Goal: Task Accomplishment & Management: Use online tool/utility

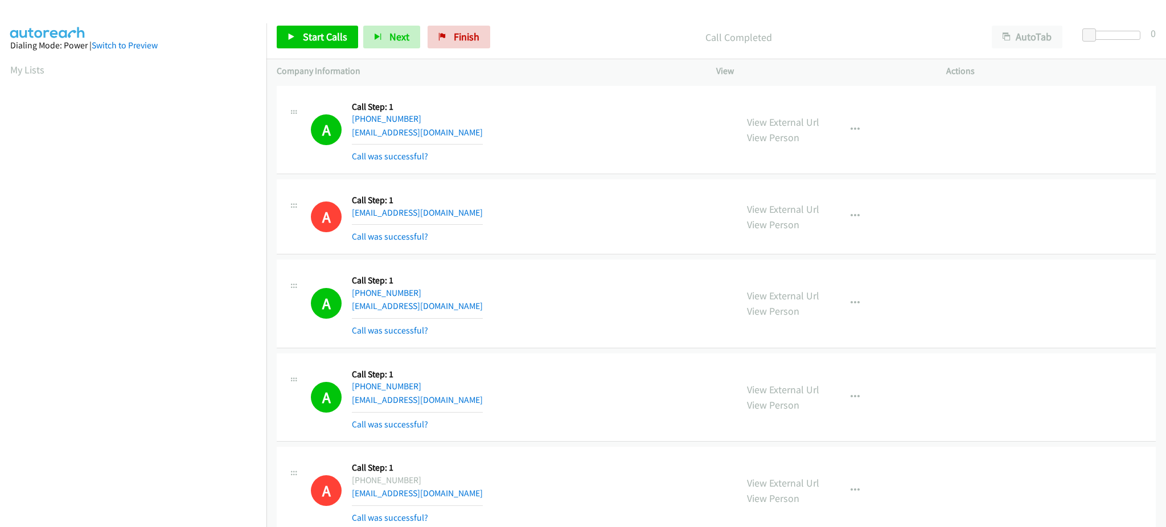
click at [323, 40] on span "Start Calls" at bounding box center [325, 36] width 44 height 13
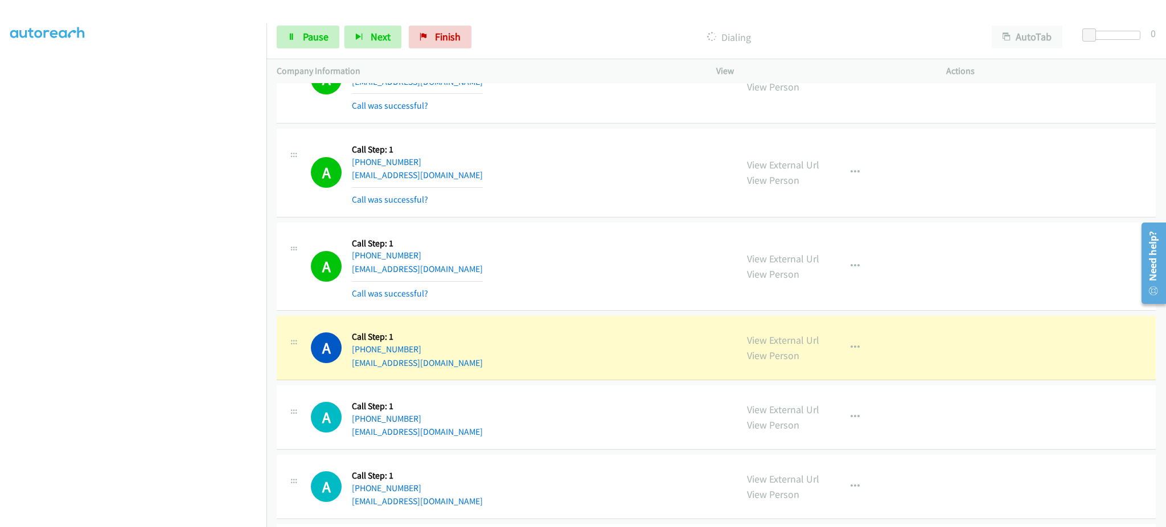
scroll to position [5264, 0]
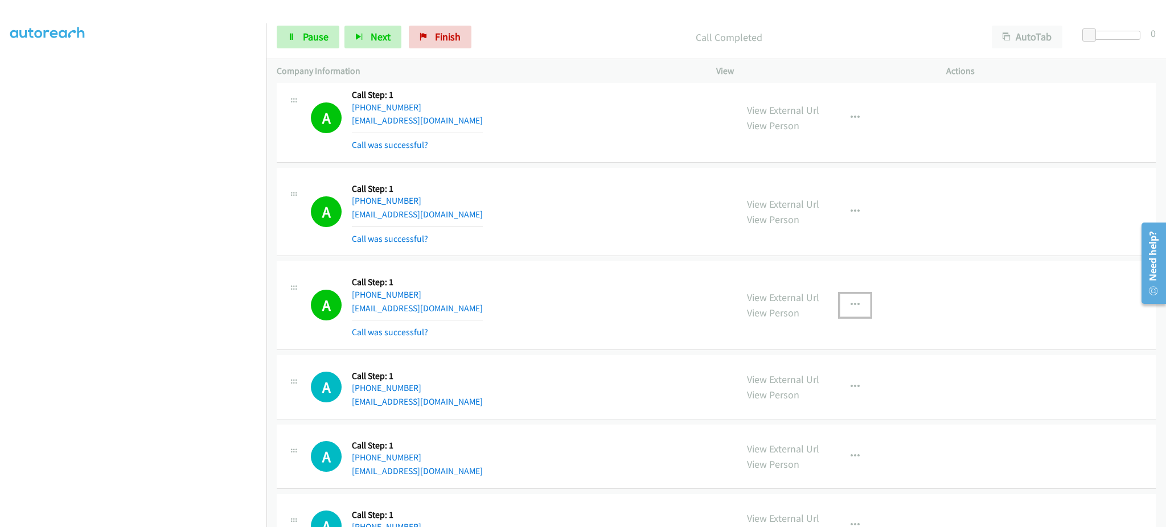
click at [850, 303] on icon "button" at bounding box center [854, 305] width 9 height 9
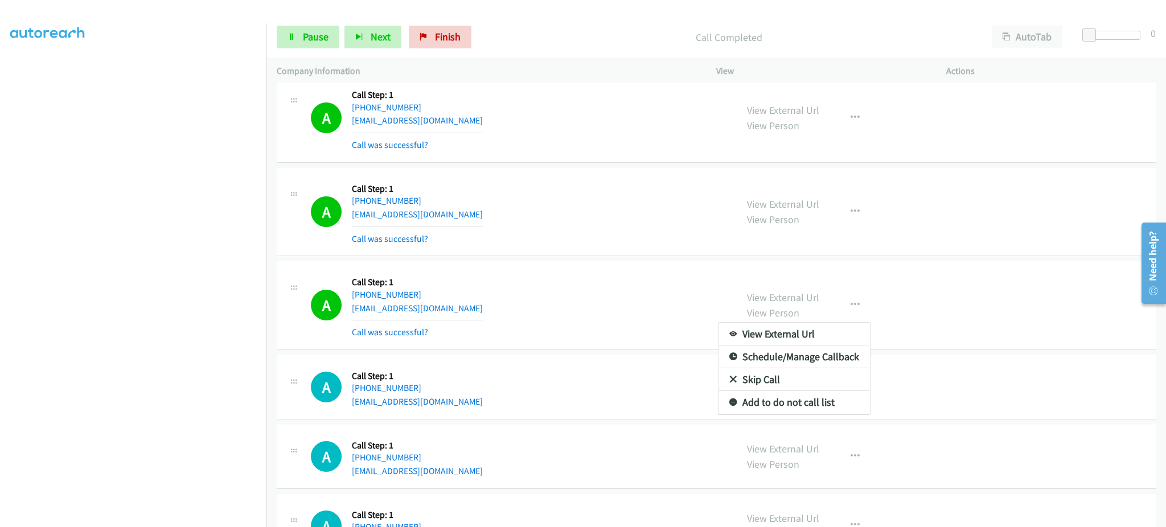
click at [863, 404] on div "View External Url Email Schedule/Manage Callback Skip Call Add to do not call l…" at bounding box center [794, 368] width 153 height 93
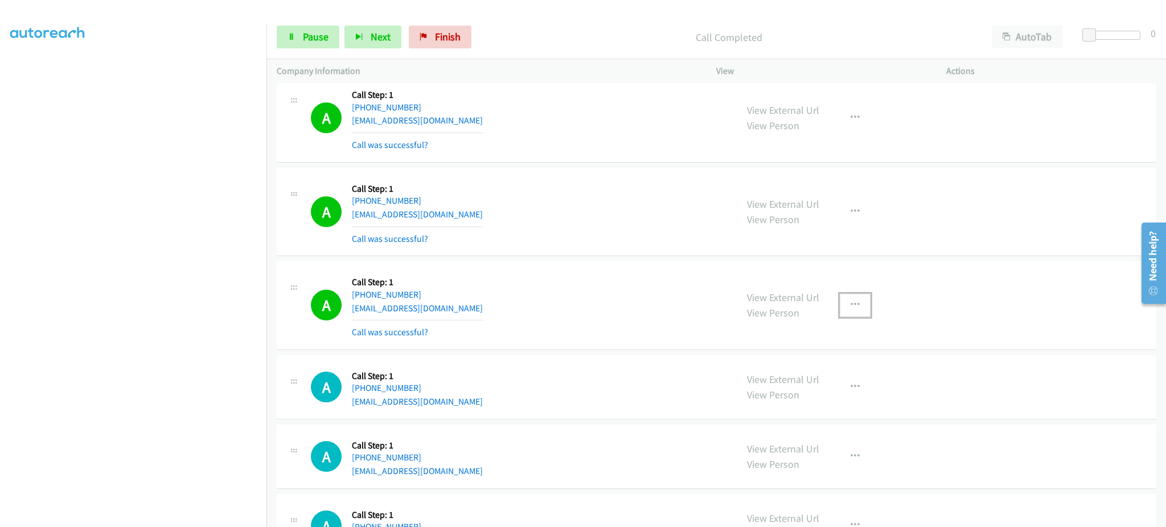
click at [859, 306] on button "button" at bounding box center [855, 305] width 31 height 23
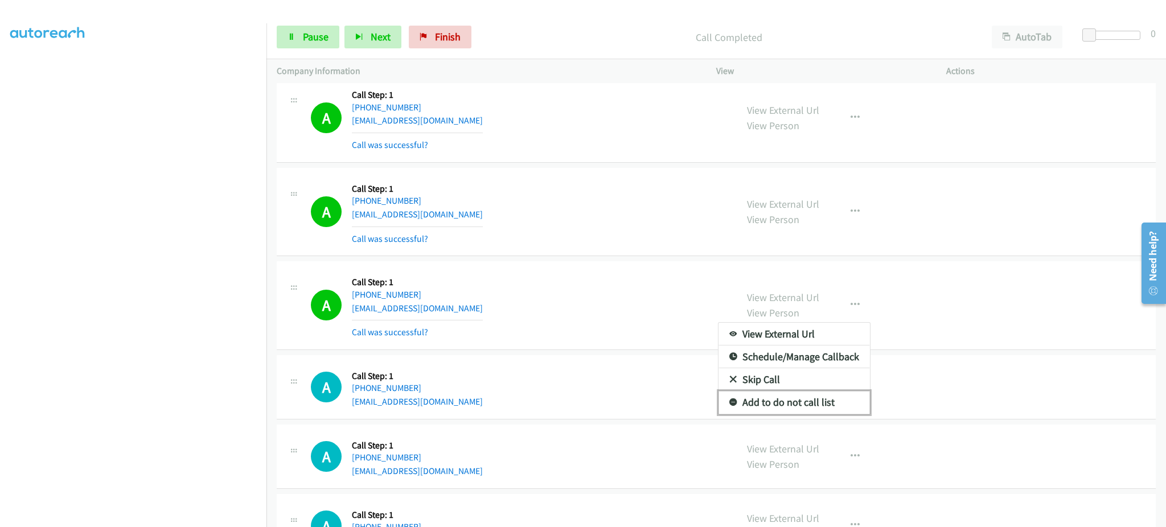
click at [813, 397] on link "Add to do not call list" at bounding box center [793, 402] width 151 height 23
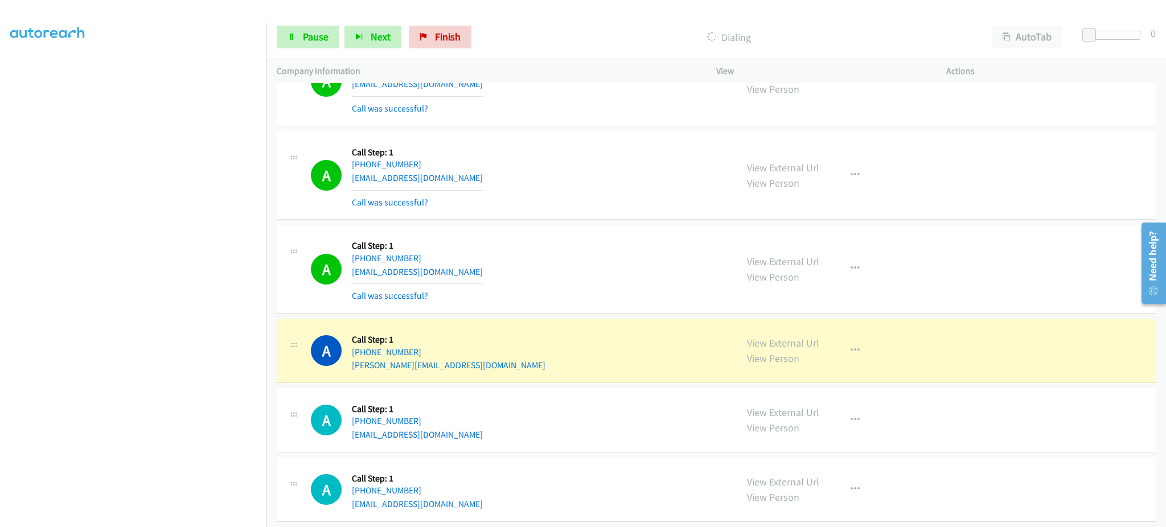
scroll to position [6175, 0]
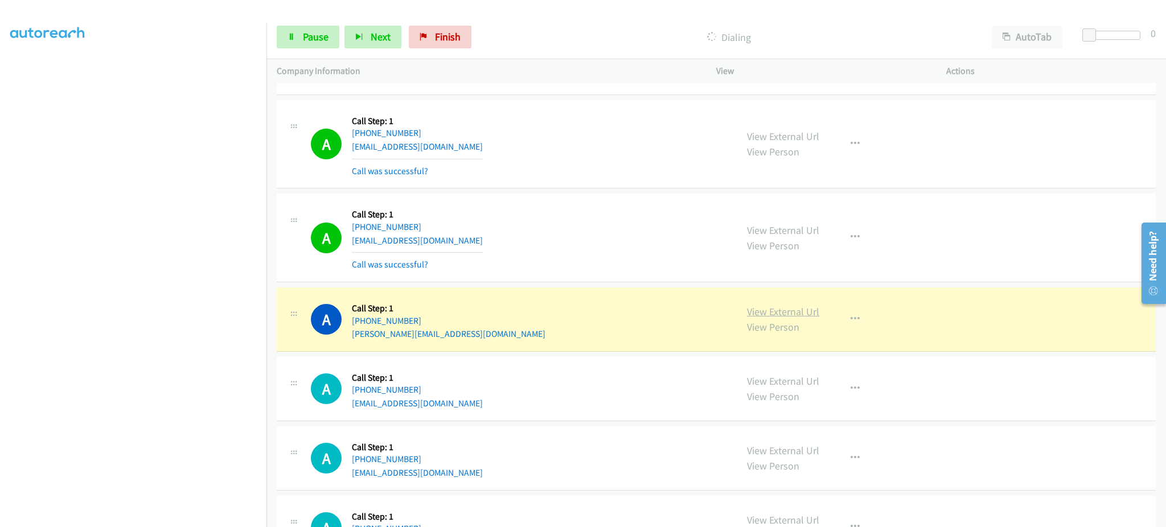
click at [769, 312] on link "View External Url" at bounding box center [783, 311] width 72 height 13
click at [314, 35] on span "Pause" at bounding box center [316, 36] width 26 height 13
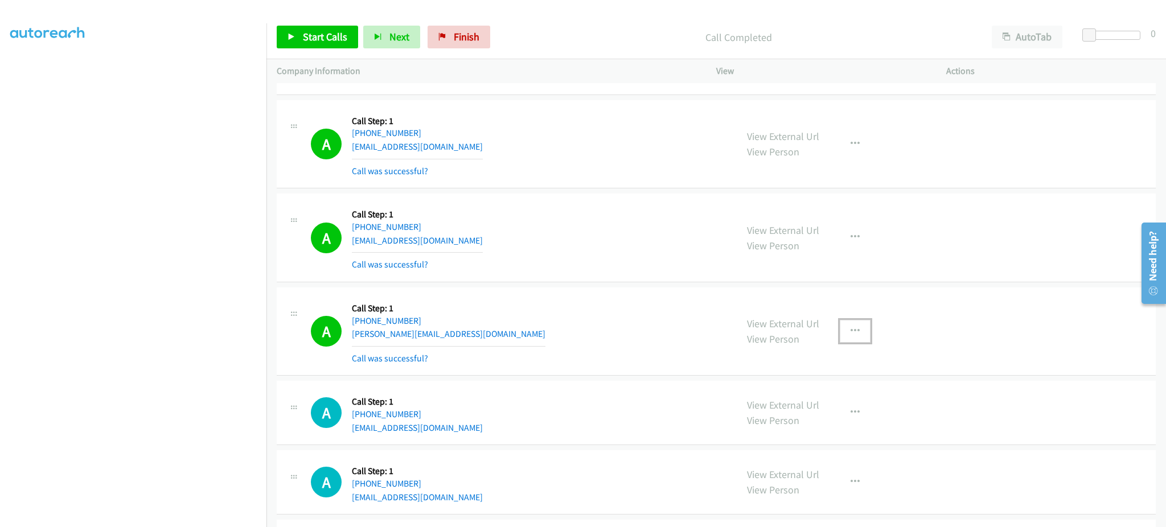
click at [850, 333] on icon "button" at bounding box center [854, 331] width 9 height 9
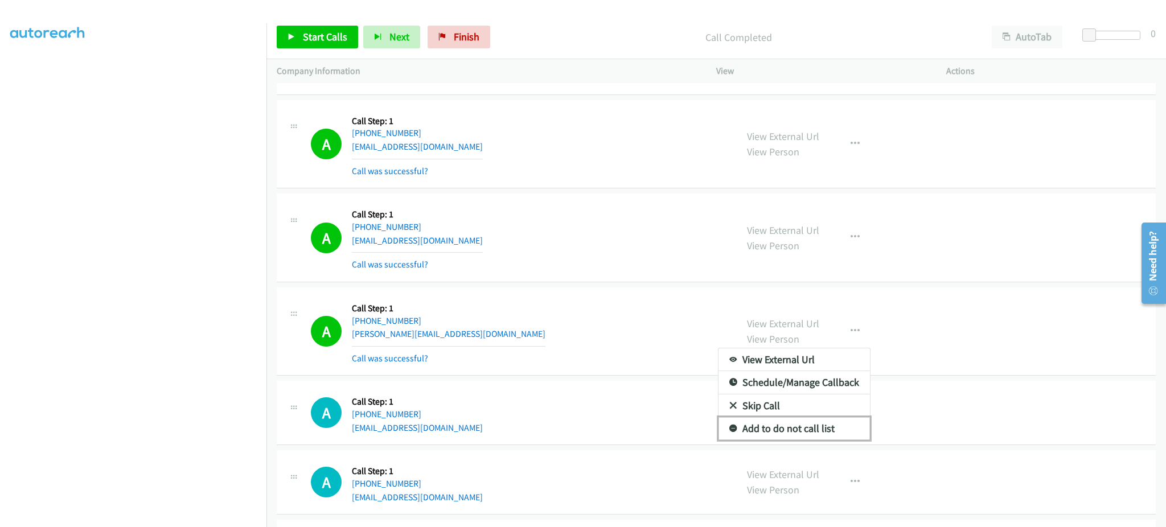
click at [813, 432] on link "Add to do not call list" at bounding box center [793, 428] width 151 height 23
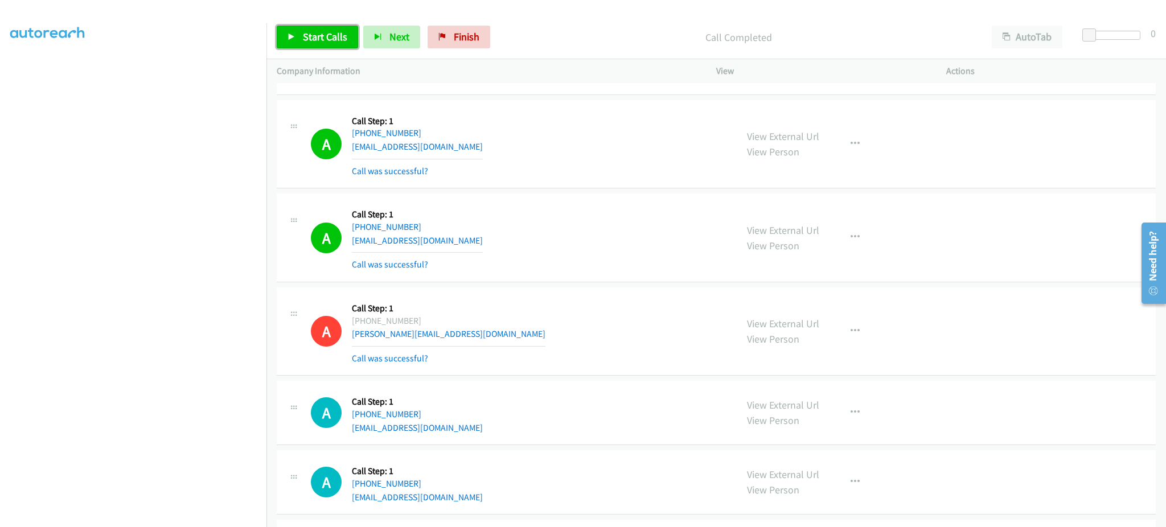
click at [333, 47] on link "Start Calls" at bounding box center [317, 37] width 81 height 23
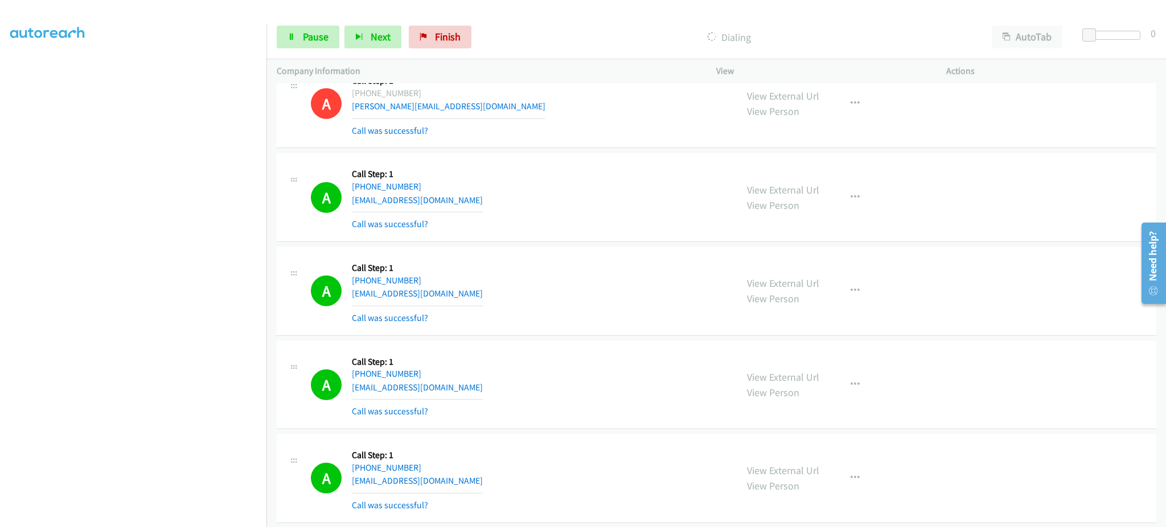
scroll to position [6858, 0]
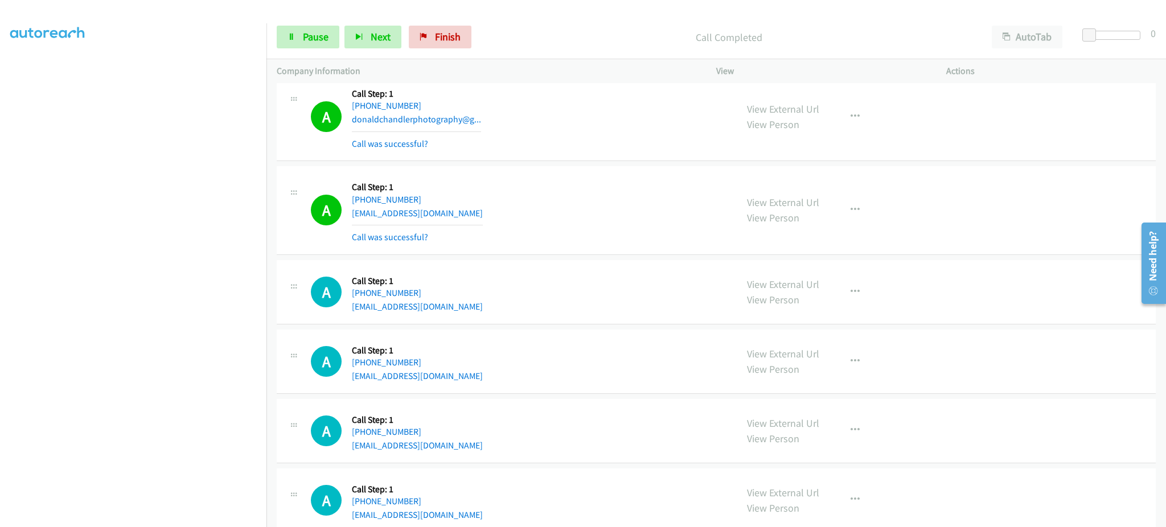
click at [802, 218] on div "View External Url View Person" at bounding box center [783, 210] width 72 height 31
click at [840, 221] on button "button" at bounding box center [855, 210] width 31 height 23
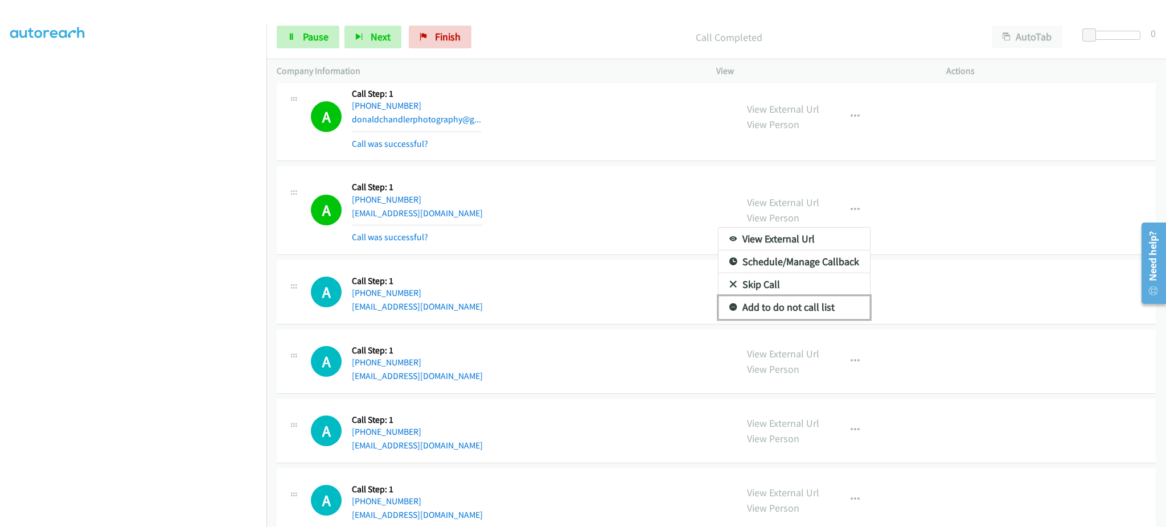
click at [813, 304] on link "Add to do not call list" at bounding box center [793, 307] width 151 height 23
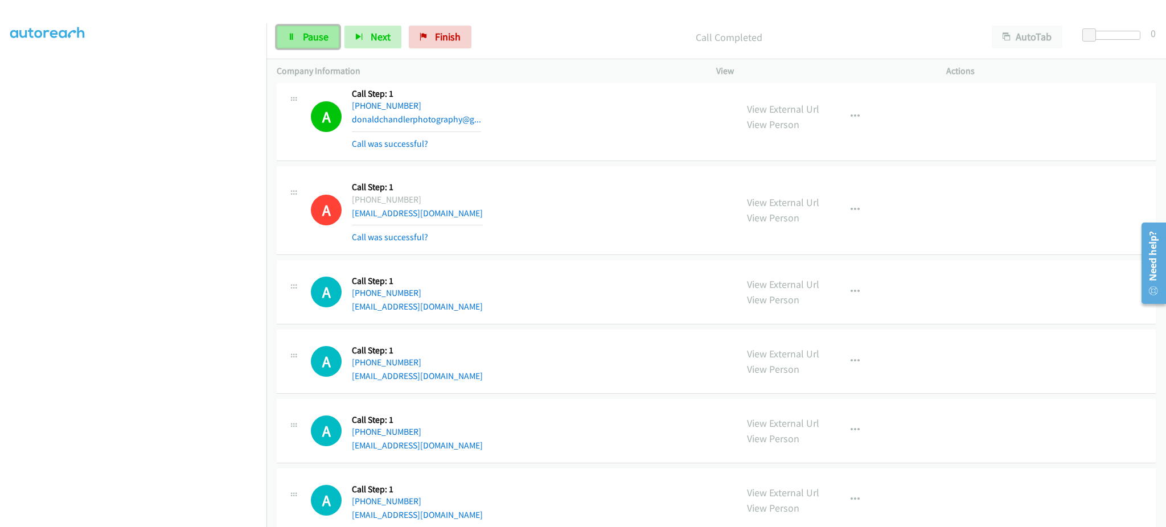
click at [315, 28] on link "Pause" at bounding box center [308, 37] width 63 height 23
click at [330, 42] on span "Start Calls" at bounding box center [325, 36] width 44 height 13
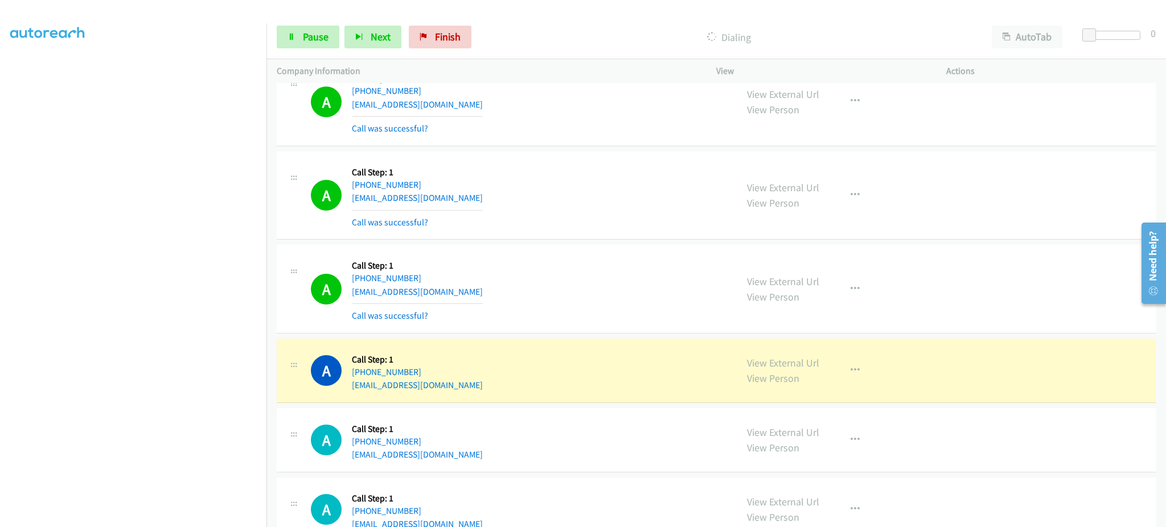
scroll to position [7313, 0]
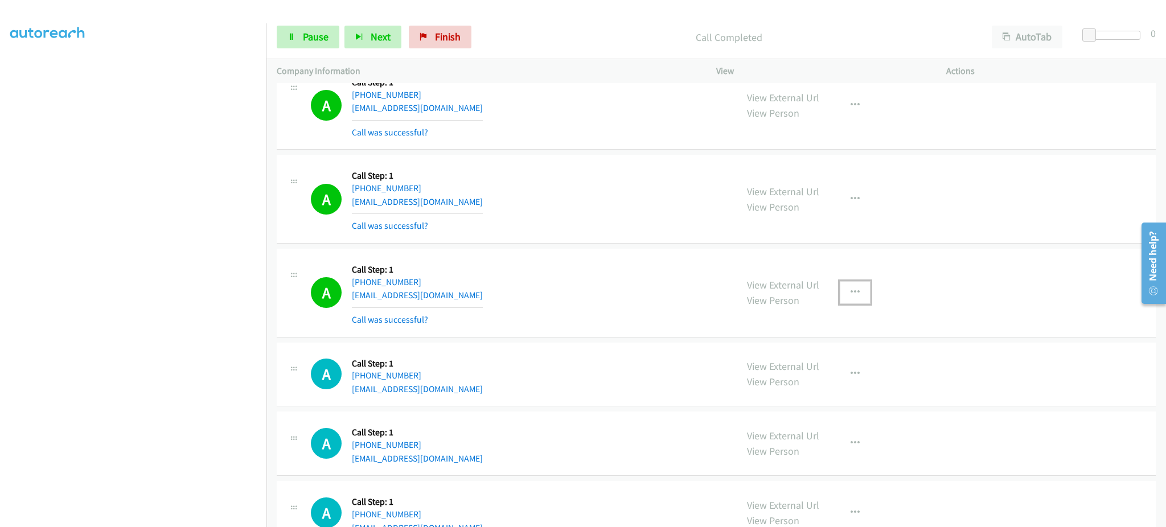
click at [850, 292] on icon "button" at bounding box center [854, 292] width 9 height 9
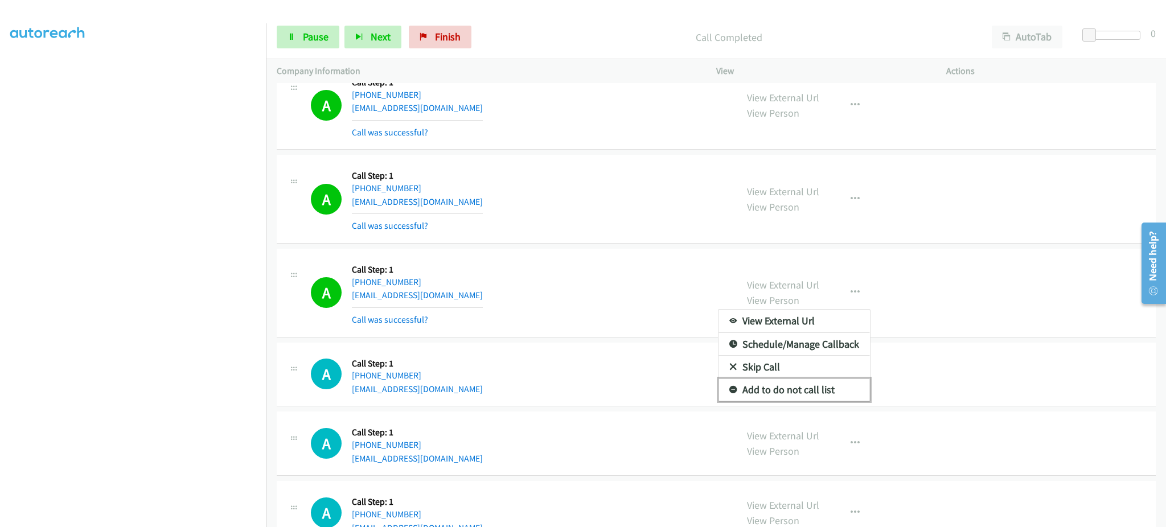
click at [820, 401] on link "Add to do not call list" at bounding box center [793, 389] width 151 height 23
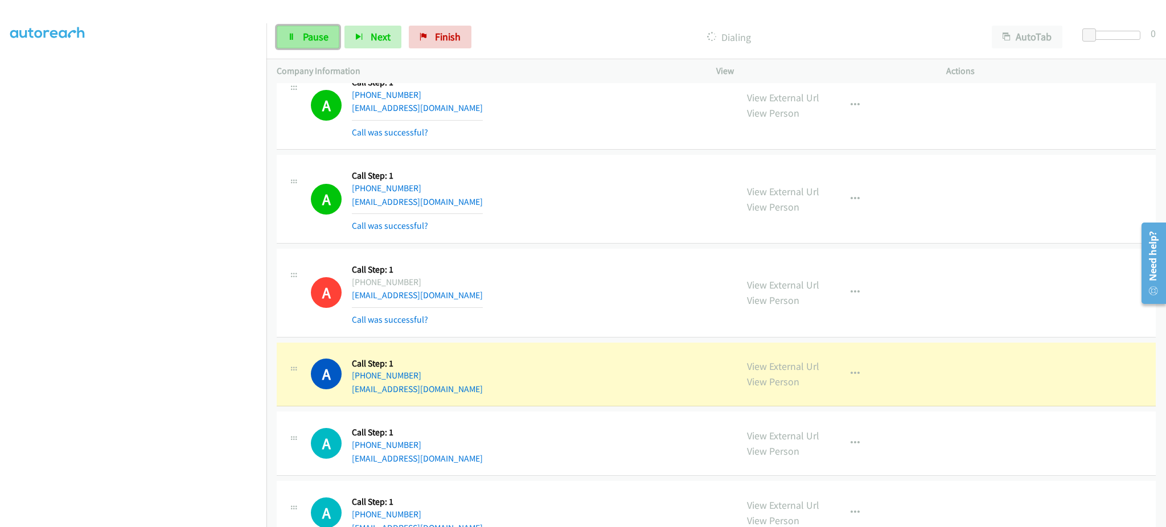
click at [331, 26] on link "Pause" at bounding box center [308, 37] width 63 height 23
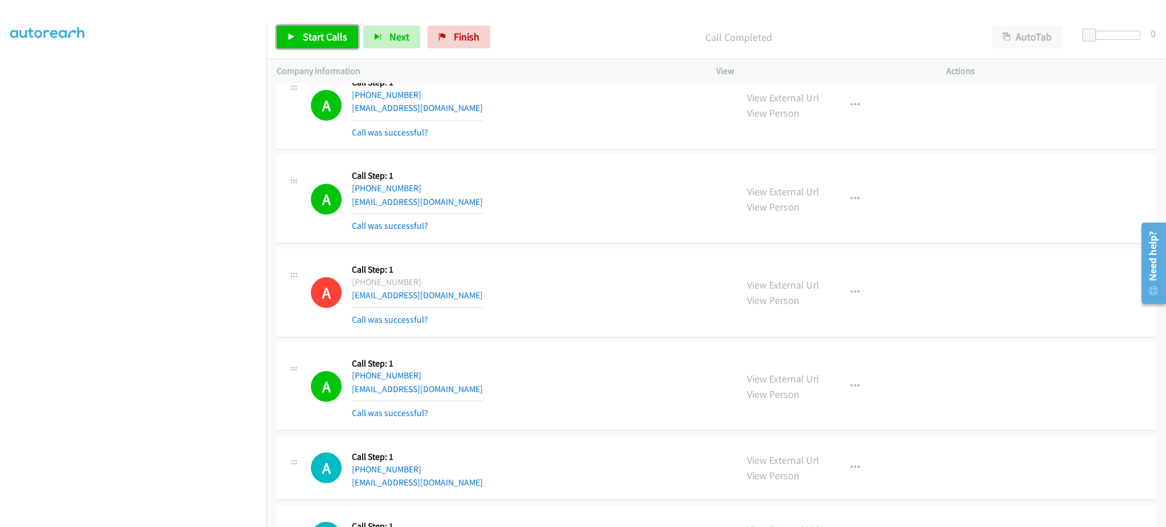
click at [340, 35] on span "Start Calls" at bounding box center [325, 36] width 44 height 13
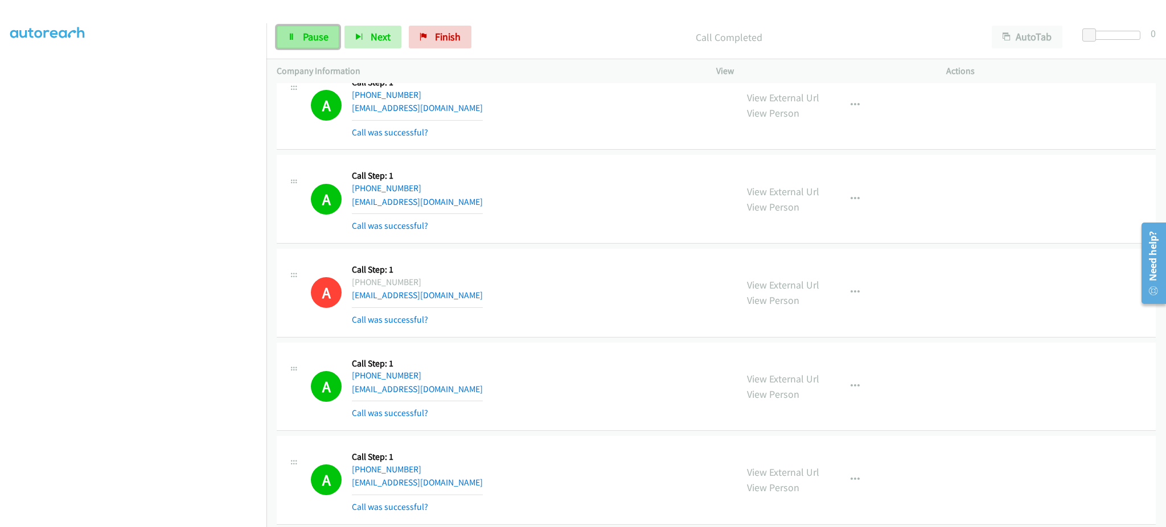
click at [316, 43] on span "Pause" at bounding box center [316, 36] width 26 height 13
click at [323, 40] on span "Start Calls" at bounding box center [325, 36] width 44 height 13
click at [320, 39] on span "Pause" at bounding box center [316, 36] width 26 height 13
click at [305, 40] on span "Start Calls" at bounding box center [325, 36] width 44 height 13
drag, startPoint x: 315, startPoint y: 32, endPoint x: 403, endPoint y: 5, distance: 92.4
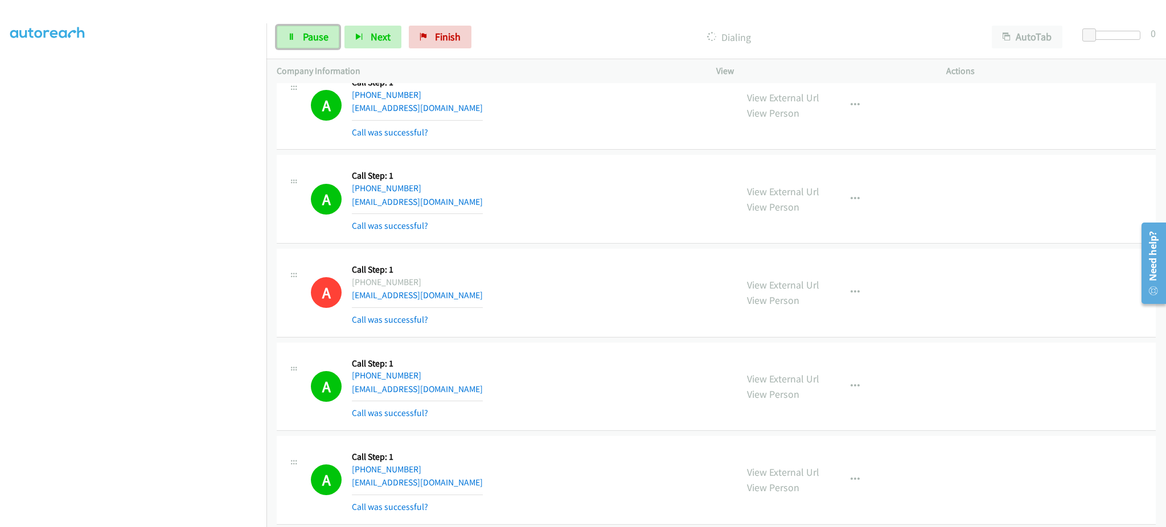
click at [315, 32] on span "Pause" at bounding box center [316, 36] width 26 height 13
click at [339, 50] on div "Start Calls Pause Next Finish Call Completed AutoTab AutoTab 0" at bounding box center [715, 37] width 899 height 44
click at [341, 40] on span "Start Calls" at bounding box center [325, 36] width 44 height 13
click at [290, 23] on div "Start Calls Pause Next Finish Call Completed AutoTab AutoTab 0" at bounding box center [715, 37] width 899 height 44
click at [303, 35] on span "Pause" at bounding box center [316, 36] width 26 height 13
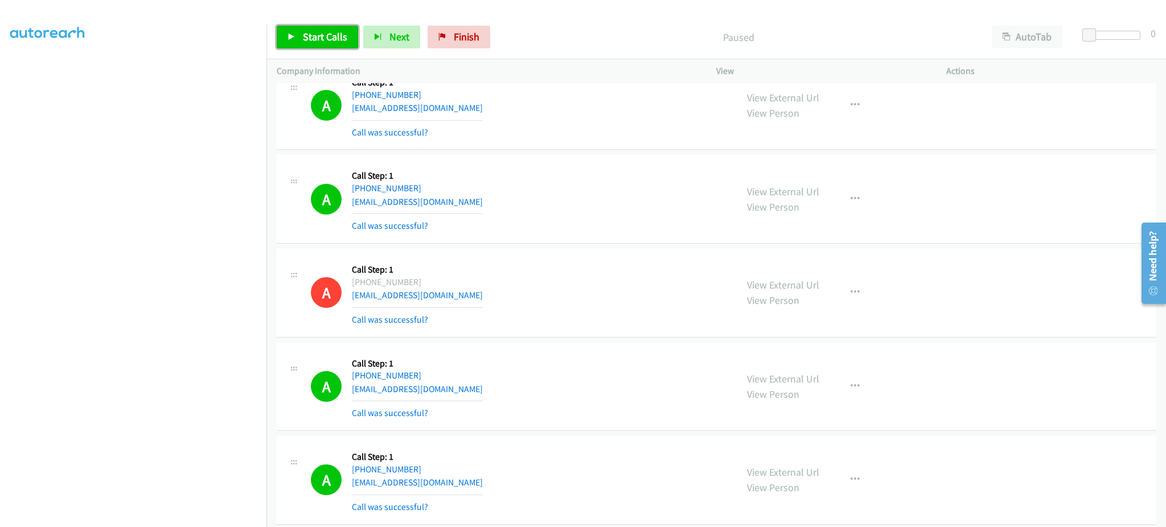
click at [316, 43] on link "Start Calls" at bounding box center [317, 37] width 81 height 23
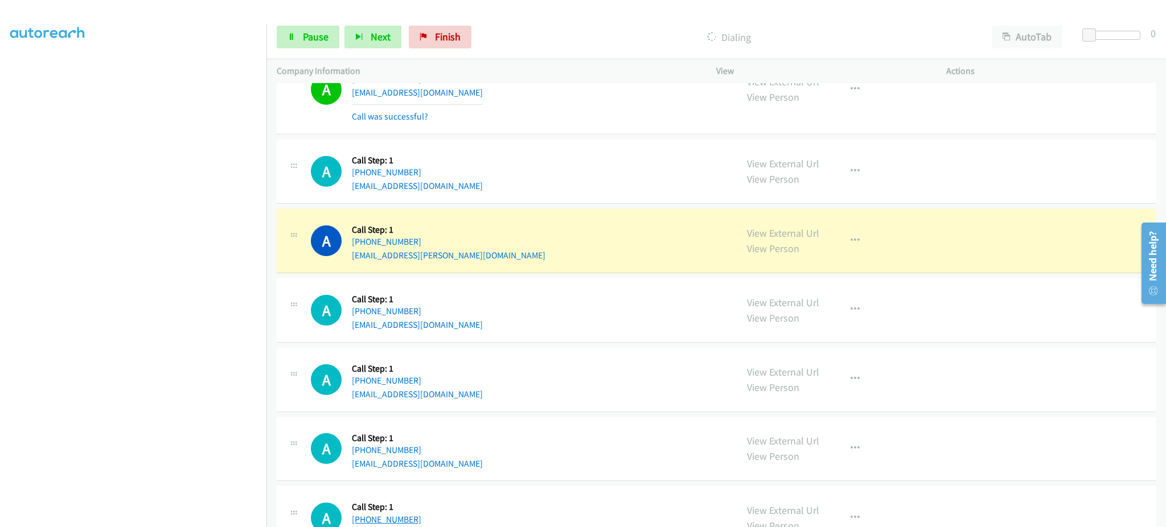
scroll to position [8907, 0]
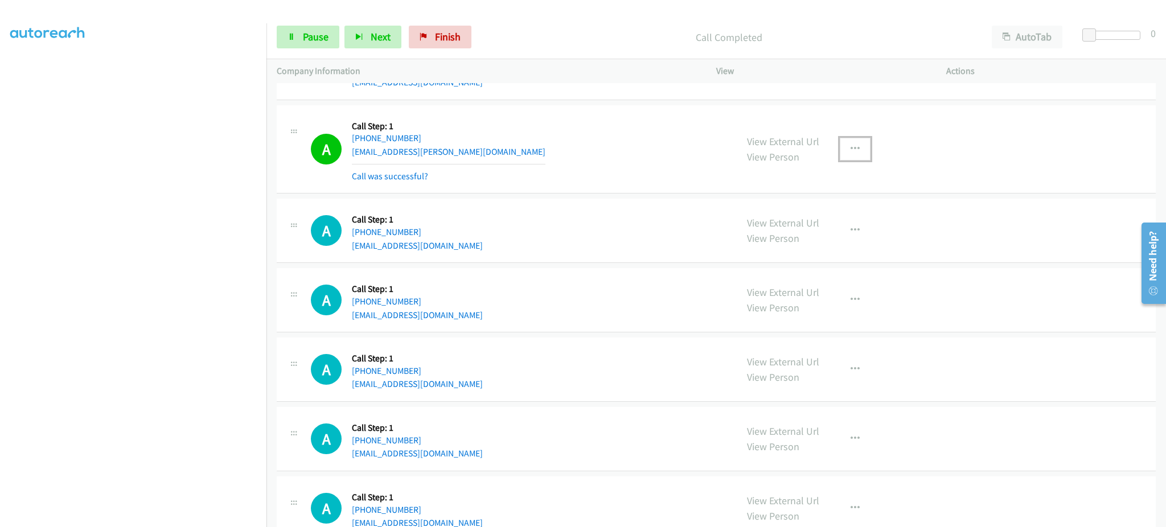
click at [853, 154] on icon "button" at bounding box center [854, 149] width 9 height 9
click at [845, 251] on link "Add to do not call list" at bounding box center [793, 246] width 151 height 23
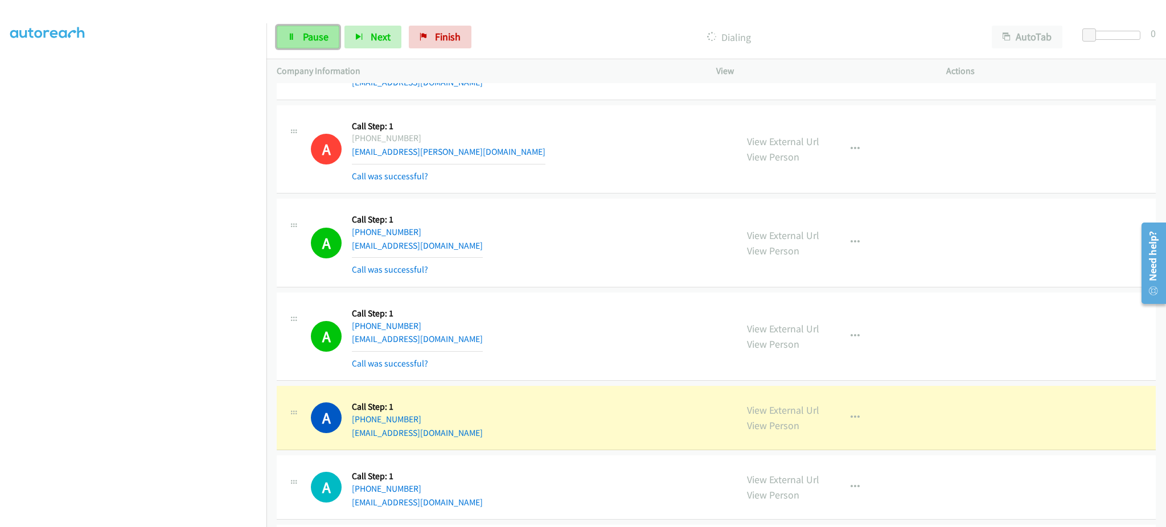
click at [310, 43] on link "Pause" at bounding box center [308, 37] width 63 height 23
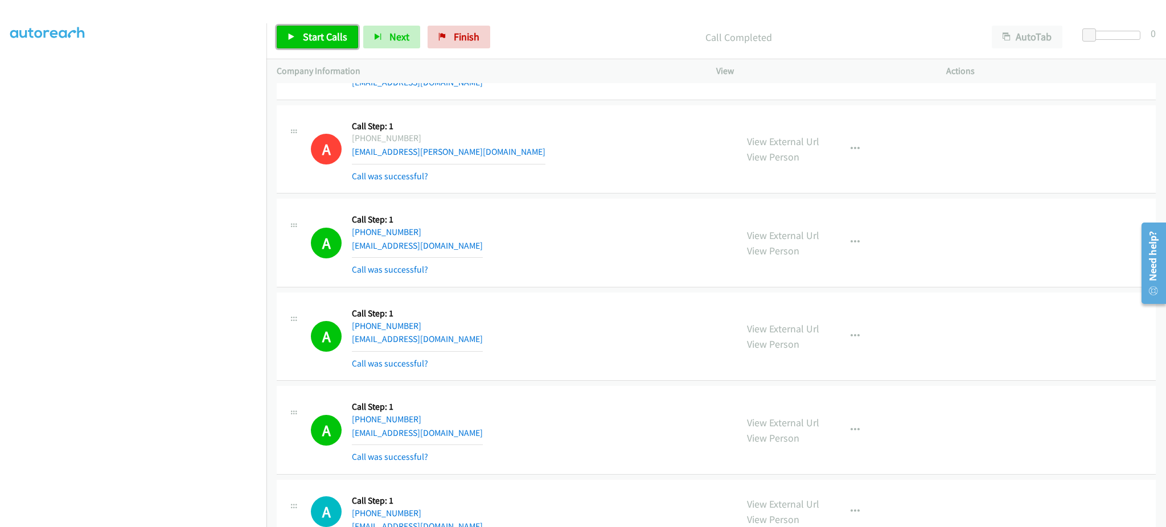
click at [298, 35] on link "Start Calls" at bounding box center [317, 37] width 81 height 23
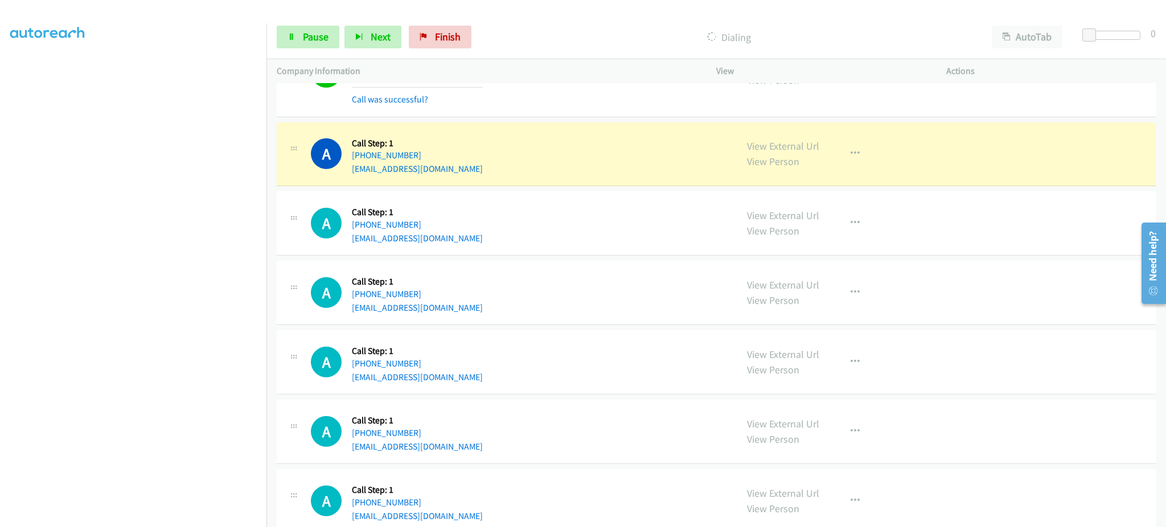
scroll to position [9362, 0]
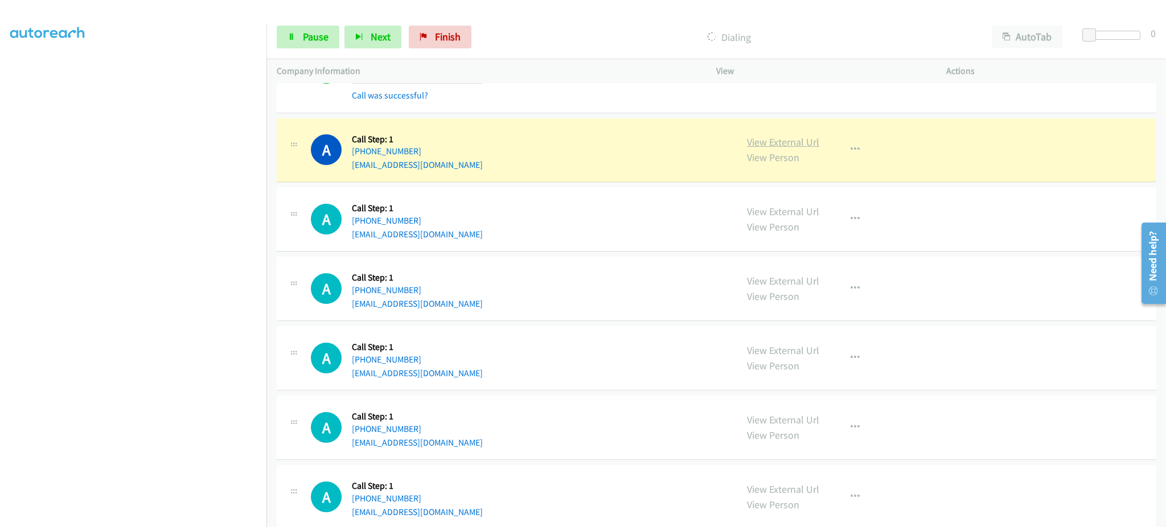
click at [785, 149] on link "View External Url" at bounding box center [783, 141] width 72 height 13
click at [282, 38] on link "Pause" at bounding box center [308, 37] width 63 height 23
click at [810, 149] on link "View External Url" at bounding box center [783, 141] width 72 height 13
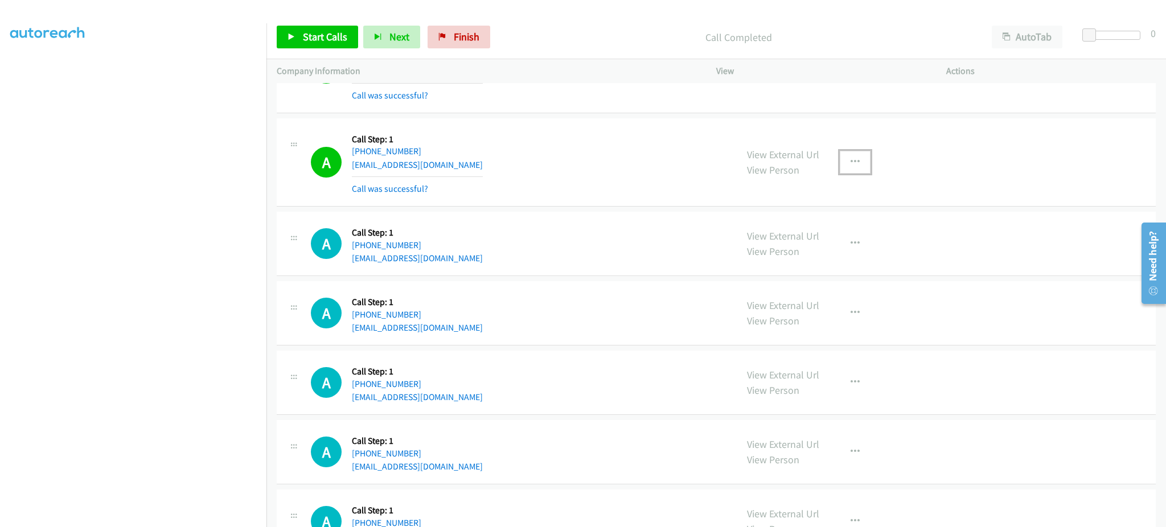
click at [853, 157] on button "button" at bounding box center [855, 162] width 31 height 23
click at [826, 260] on link "Add to do not call list" at bounding box center [793, 259] width 151 height 23
click at [292, 43] on link "Start Calls" at bounding box center [317, 37] width 81 height 23
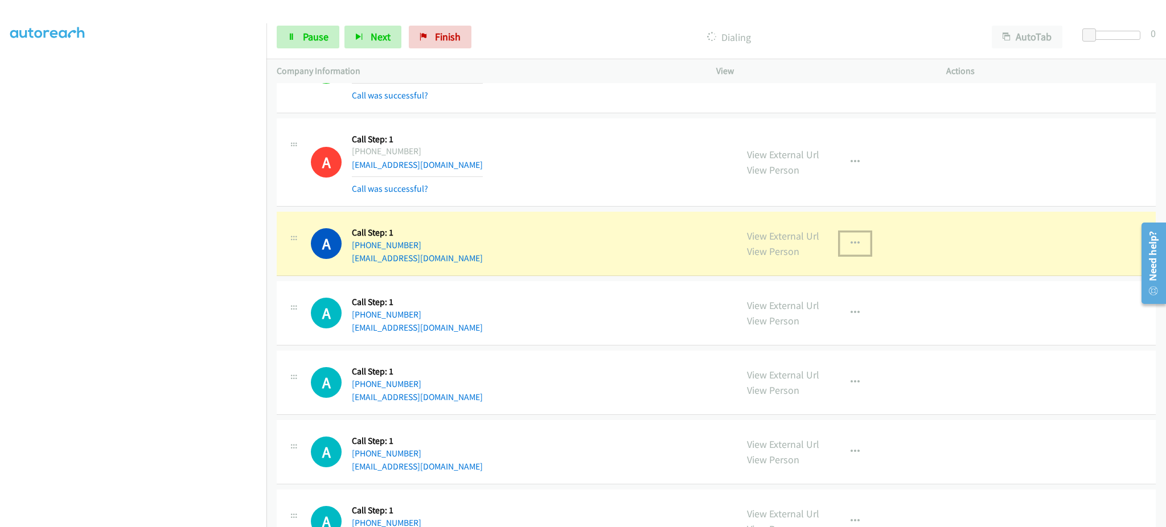
click at [854, 254] on button "button" at bounding box center [855, 243] width 31 height 23
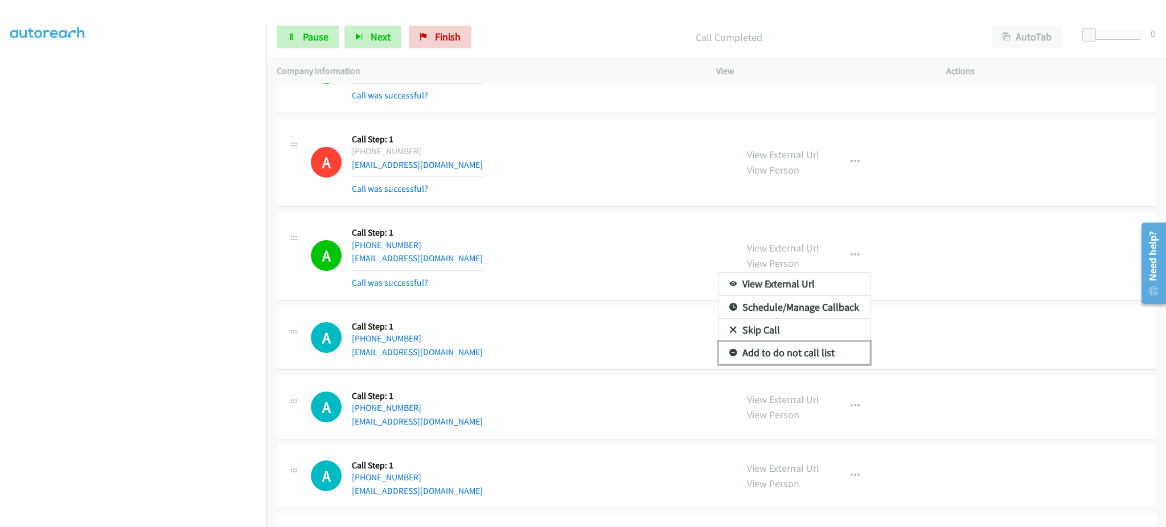
click at [837, 353] on link "Add to do not call list" at bounding box center [793, 352] width 151 height 23
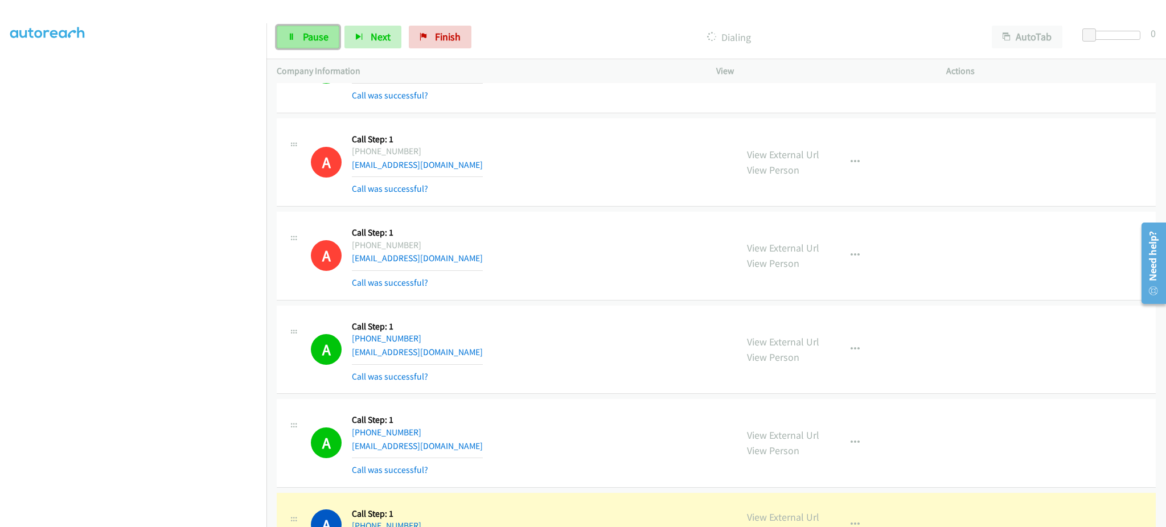
click at [322, 43] on span "Pause" at bounding box center [316, 36] width 26 height 13
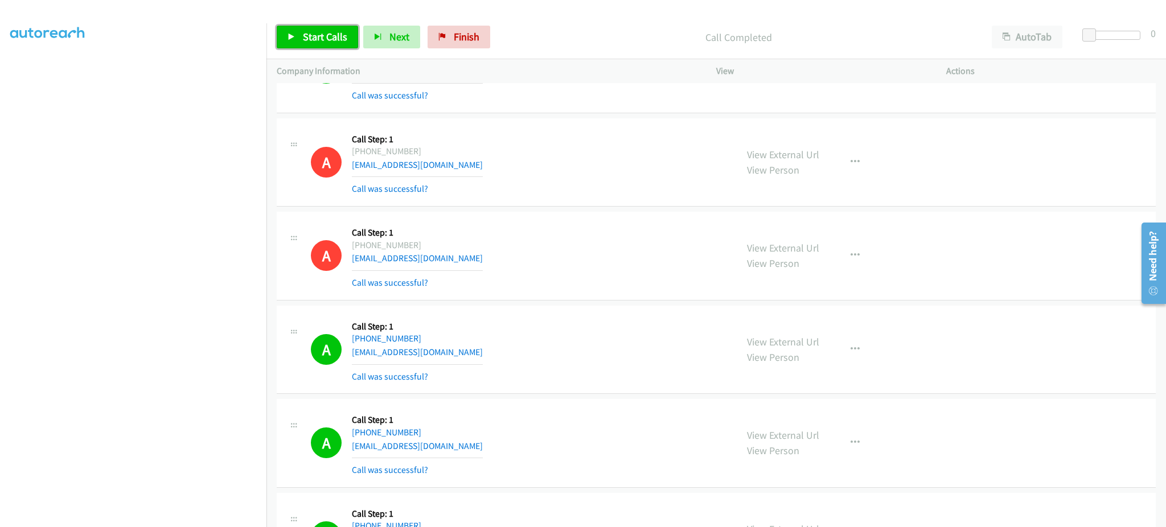
click at [311, 43] on span "Start Calls" at bounding box center [325, 36] width 44 height 13
click at [321, 45] on link "Pause" at bounding box center [308, 37] width 63 height 23
click at [329, 35] on span "Start Calls" at bounding box center [325, 36] width 44 height 13
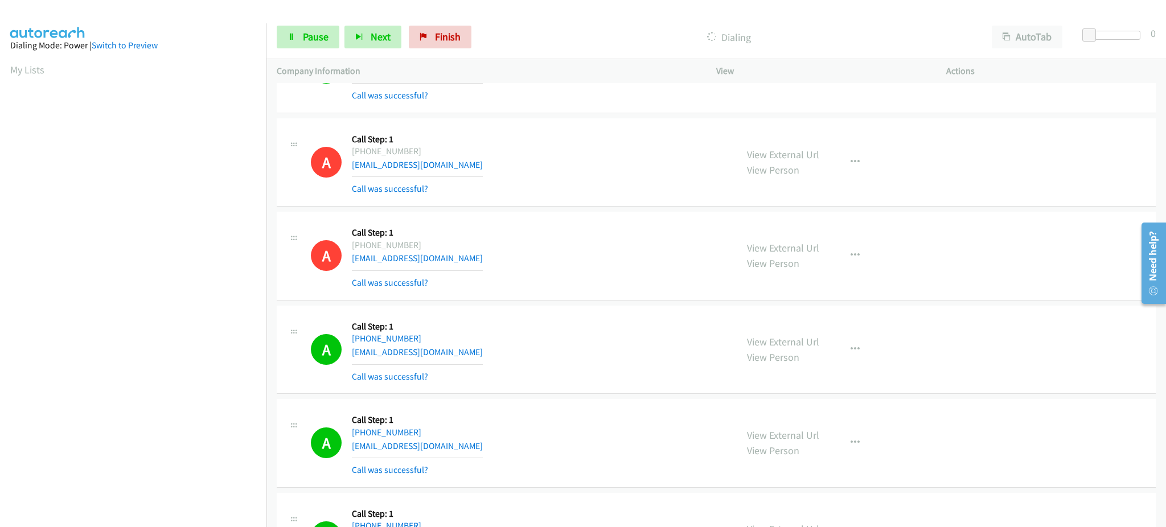
scroll to position [114, 0]
drag, startPoint x: 316, startPoint y: 45, endPoint x: 315, endPoint y: 51, distance: 5.8
click at [316, 45] on link "Pause" at bounding box center [308, 37] width 63 height 23
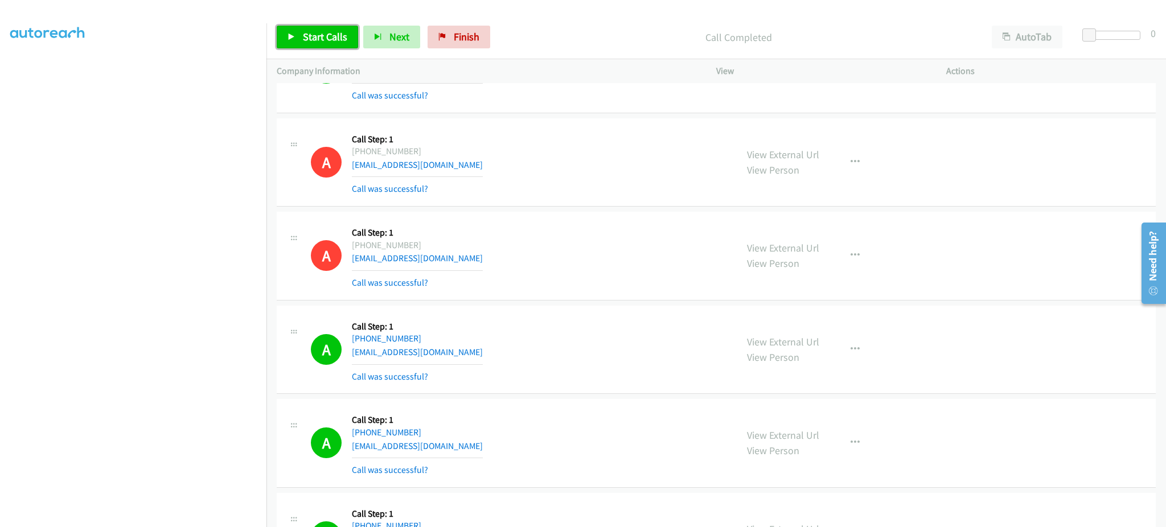
drag, startPoint x: 312, startPoint y: 39, endPoint x: 366, endPoint y: 7, distance: 62.6
click at [312, 39] on span "Start Calls" at bounding box center [325, 36] width 44 height 13
click at [315, 35] on span "Pause" at bounding box center [316, 36] width 26 height 13
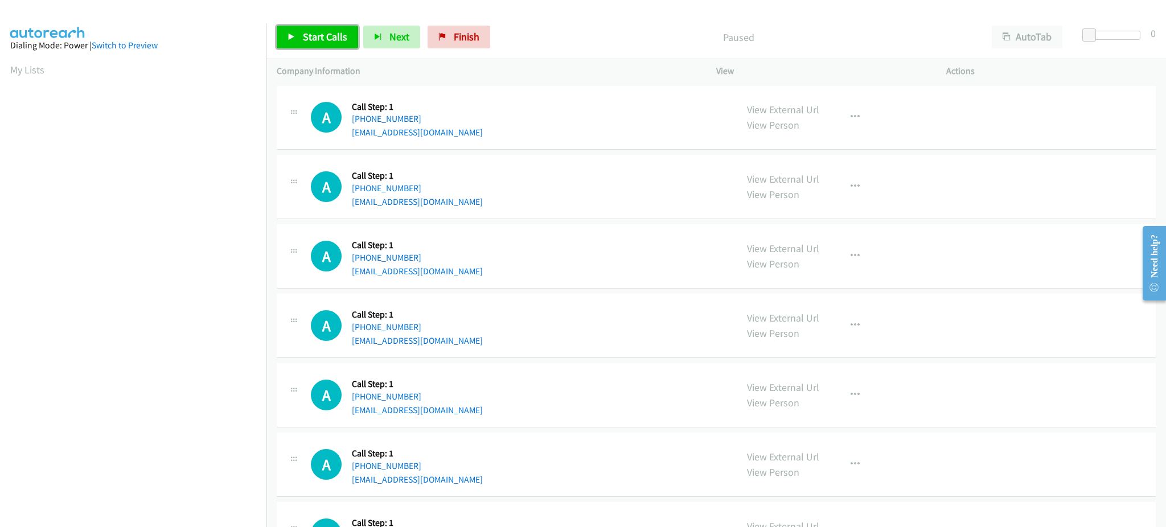
click at [297, 26] on link "Start Calls" at bounding box center [317, 37] width 81 height 23
click at [323, 44] on link "Pause" at bounding box center [308, 37] width 63 height 23
click at [331, 42] on span "Start Calls" at bounding box center [325, 36] width 44 height 13
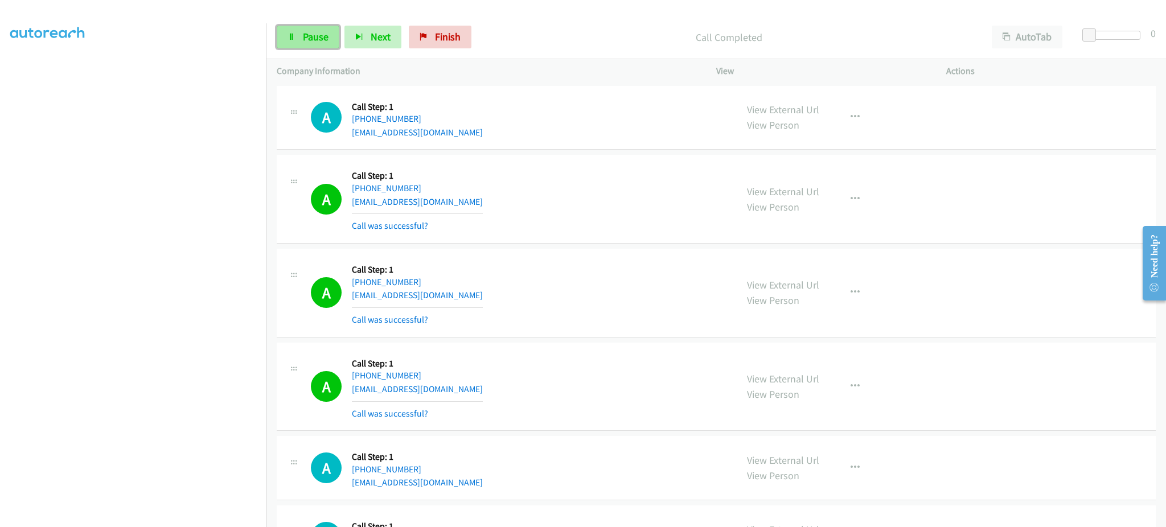
click at [303, 34] on span "Pause" at bounding box center [316, 36] width 26 height 13
